Goal: Transaction & Acquisition: Book appointment/travel/reservation

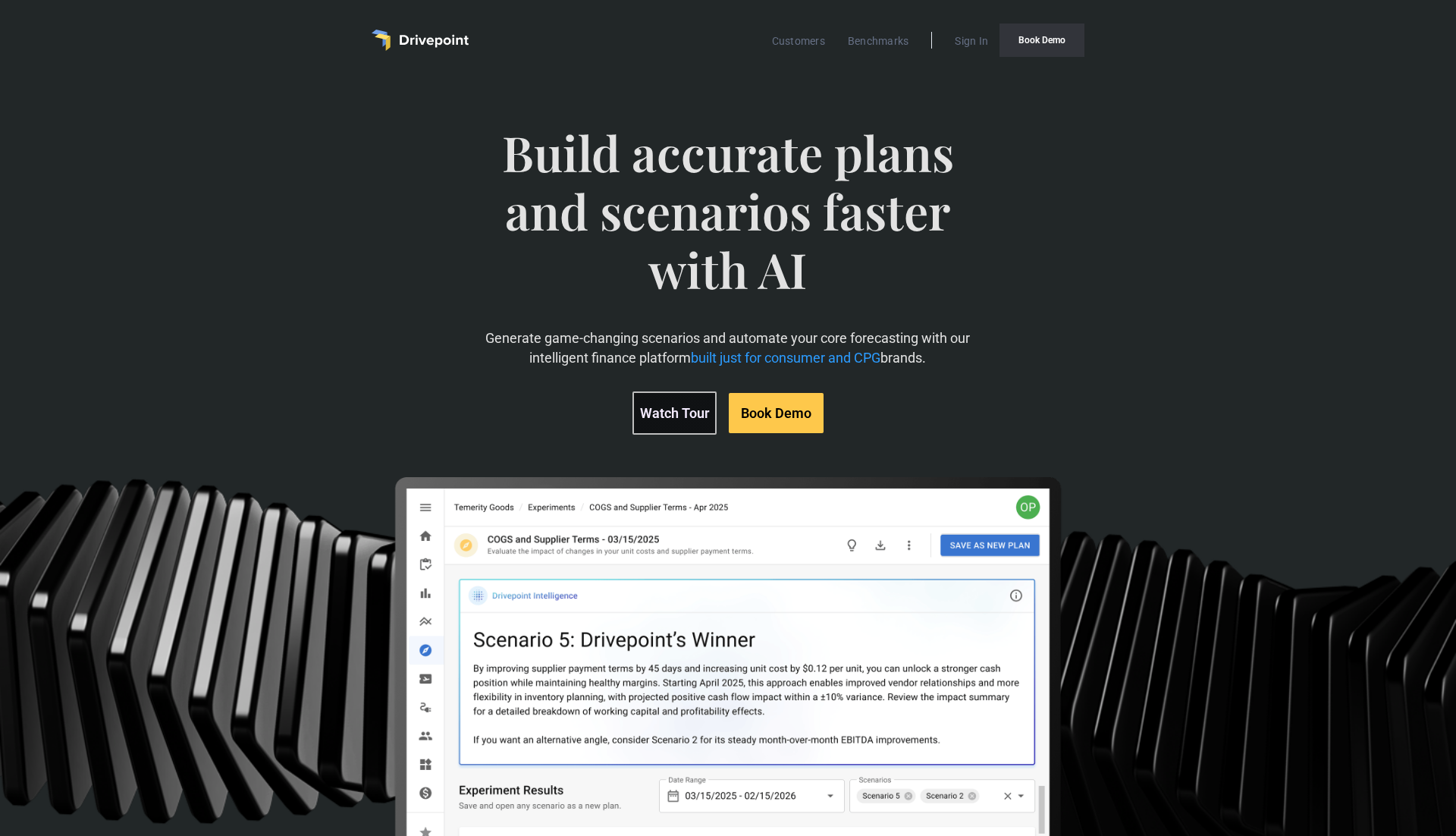
click at [1042, 41] on link "Book Demo" at bounding box center [1042, 40] width 85 height 34
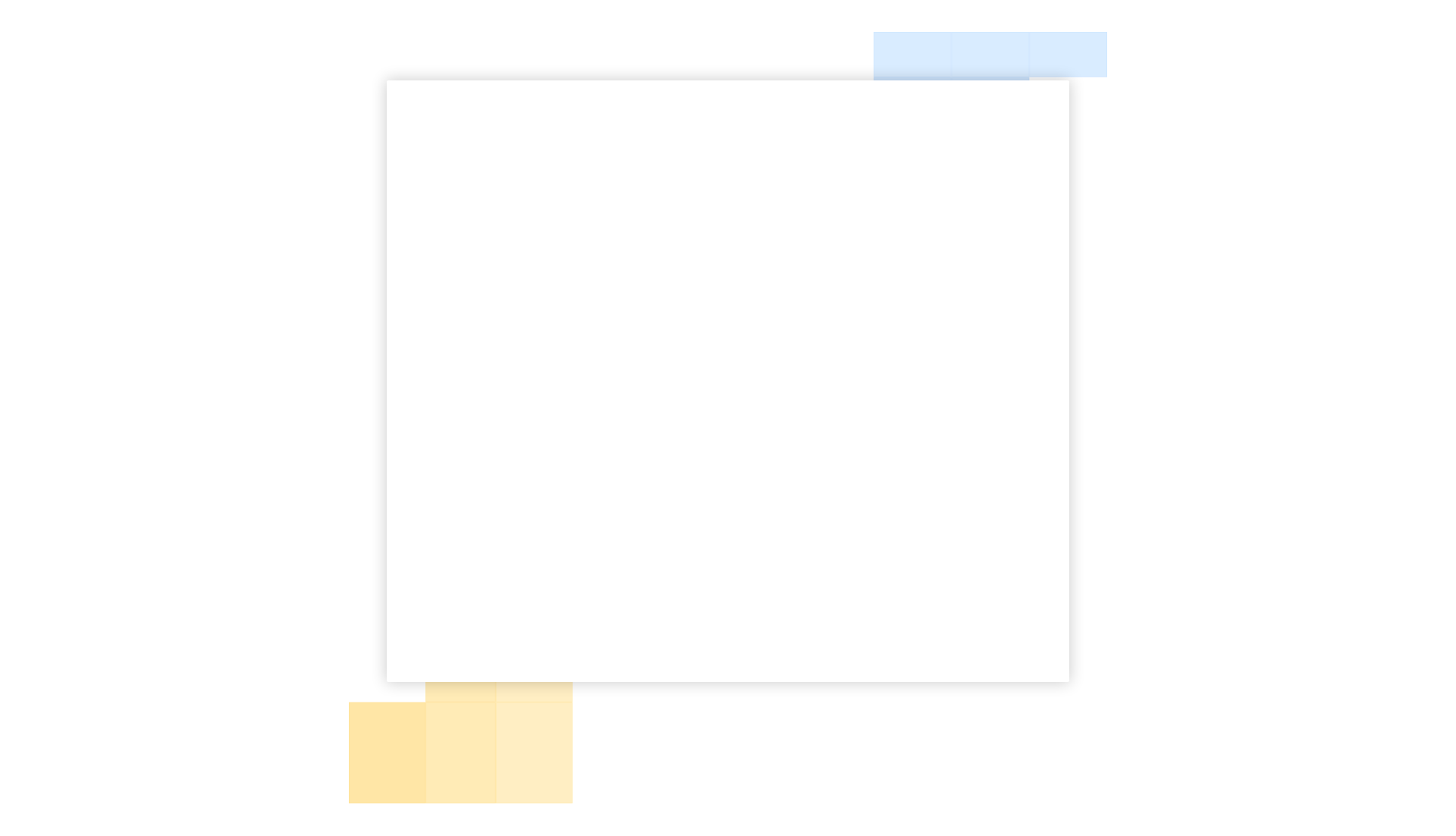
scroll to position [196, 0]
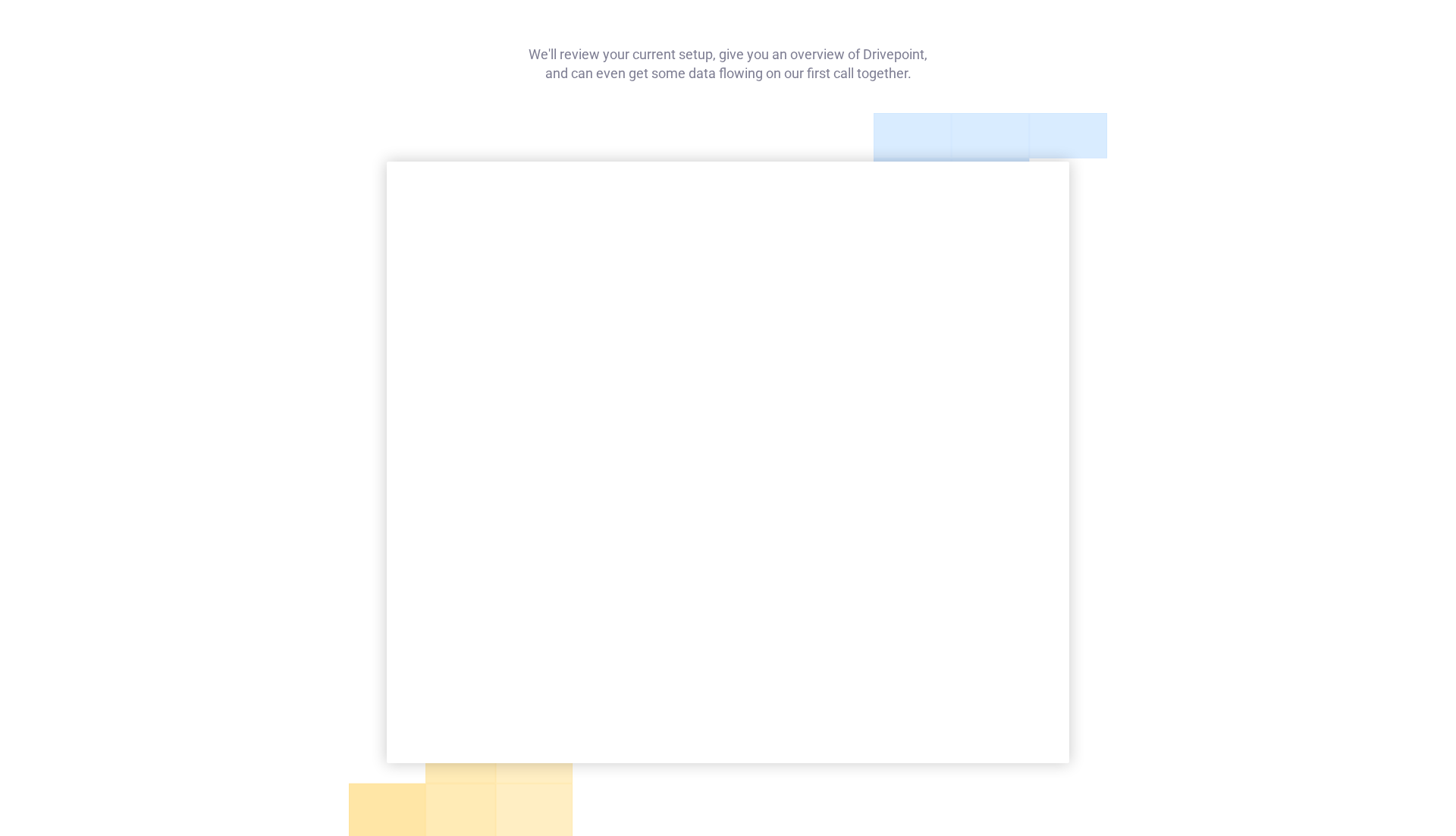
click at [78, 73] on div "Book a demo to get started We'll review your current setup, give you an overvie…" at bounding box center [728, 407] width 1456 height 994
click at [114, 240] on div "Book a demo to get started We'll review your current setup, give you an overvie…" at bounding box center [728, 407] width 1456 height 994
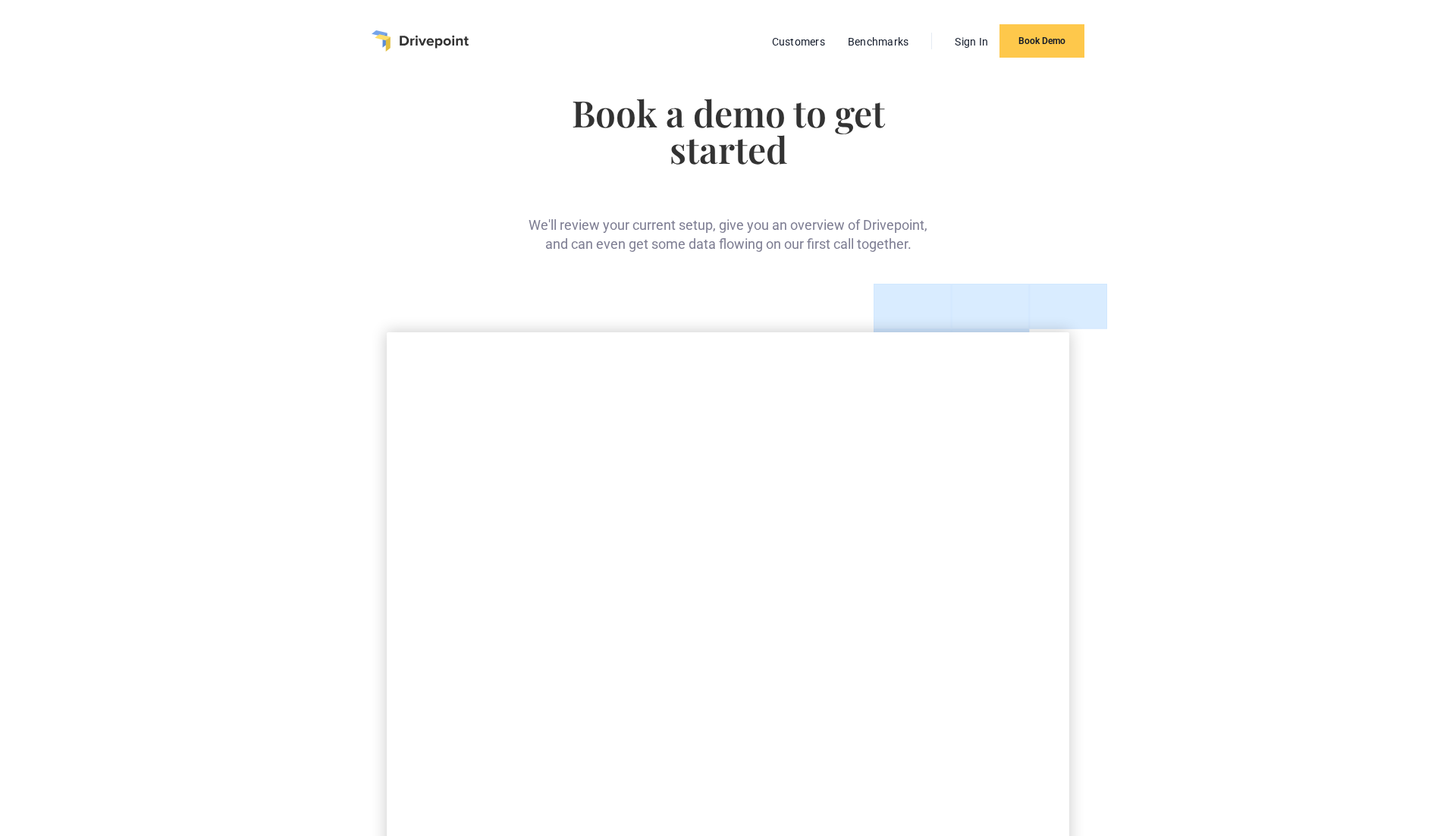
click at [624, 209] on div "We'll review your current setup, give you an overview of Drivepoint, and can ev…" at bounding box center [728, 222] width 407 height 62
click at [291, 198] on div "Book a demo to get started We'll review your current setup, give you an overvie…" at bounding box center [728, 578] width 1456 height 994
